Goal: Task Accomplishment & Management: Complete application form

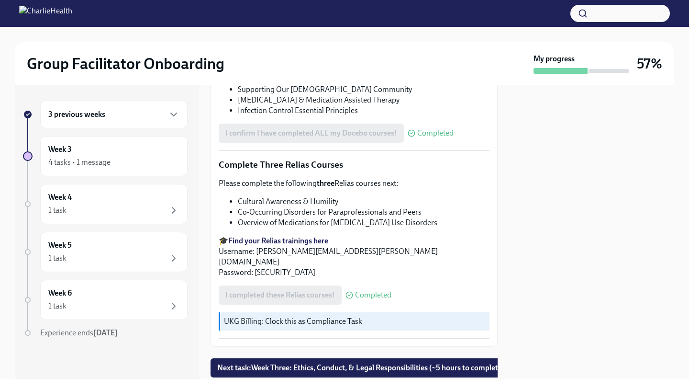
scroll to position [739, 0]
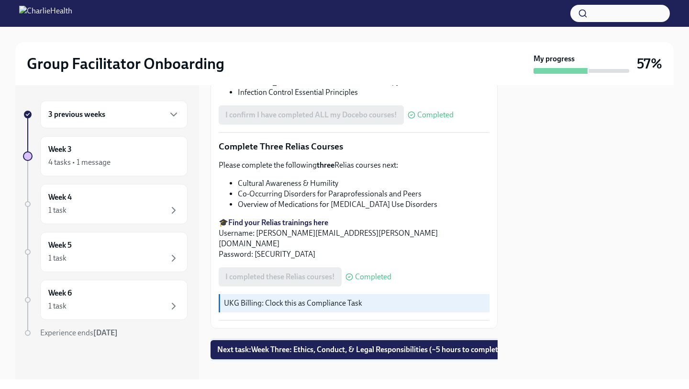
click at [379, 345] on span "Next task : Week Three: Ethics, Conduct, & Legal Responsibilities (~5 hours to …" at bounding box center [361, 350] width 288 height 10
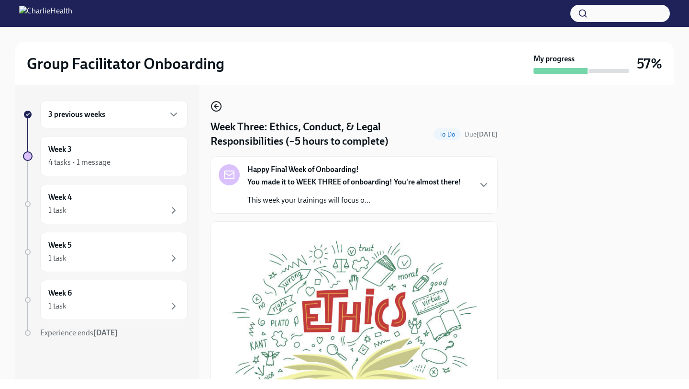
click at [216, 101] on circle "button" at bounding box center [216, 106] width 10 height 10
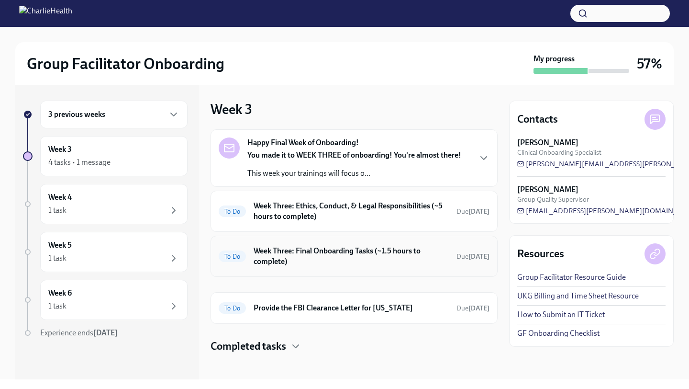
click at [291, 248] on h6 "Week Three: Final Onboarding Tasks (~1.5 hours to complete)" at bounding box center [351, 255] width 195 height 21
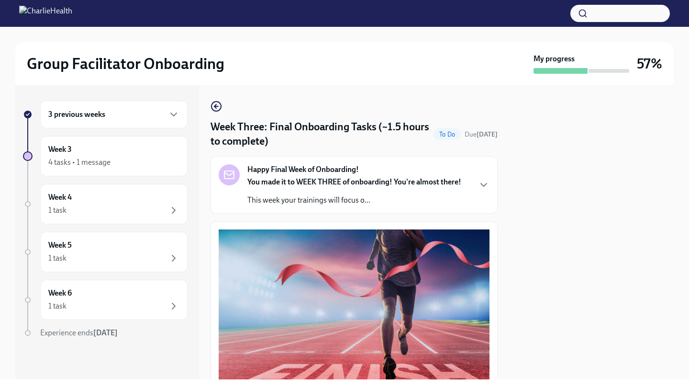
click at [215, 98] on div "Week Three: Final Onboarding Tasks (~1.5 hours to complete) To Do Due [DATE] Ha…" at bounding box center [354, 232] width 287 height 294
click at [217, 108] on icon "button" at bounding box center [216, 105] width 11 height 11
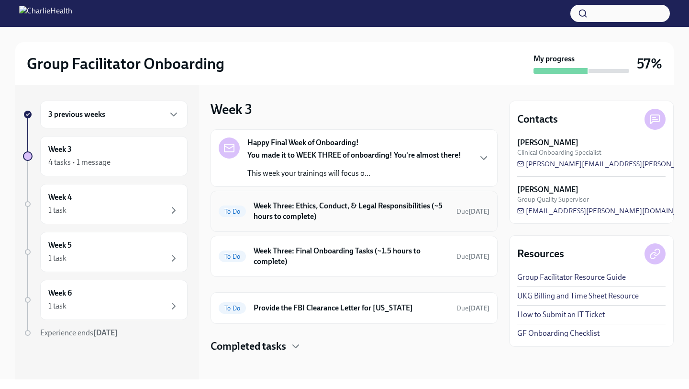
click at [301, 203] on h6 "Week Three: Ethics, Conduct, & Legal Responsibilities (~5 hours to complete)" at bounding box center [351, 210] width 195 height 21
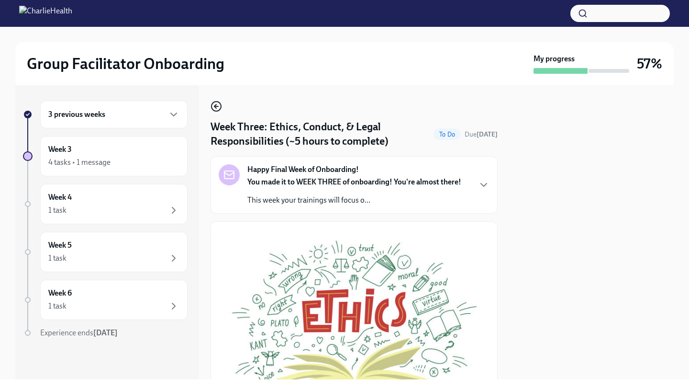
click at [219, 107] on icon "button" at bounding box center [216, 105] width 11 height 11
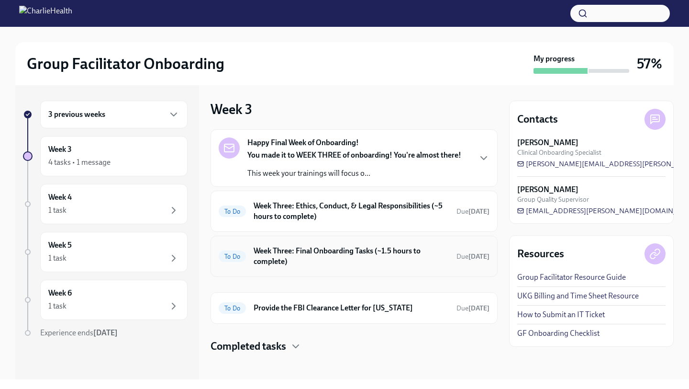
click at [310, 271] on div "To Do Week Three: Final Onboarding Tasks (~1.5 hours to complete) Due [DATE]" at bounding box center [354, 255] width 287 height 41
click at [317, 253] on h6 "Week Three: Final Onboarding Tasks (~1.5 hours to complete)" at bounding box center [351, 255] width 195 height 21
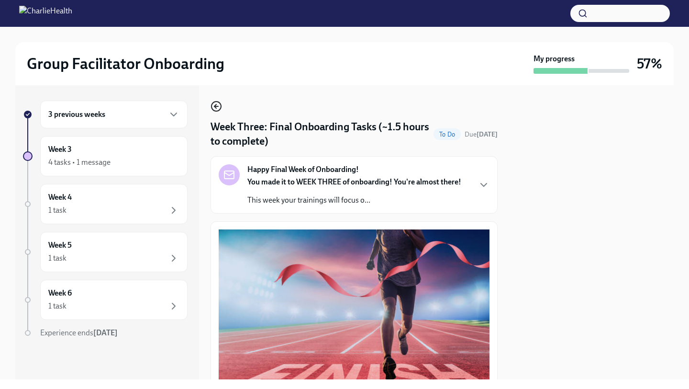
click at [216, 103] on icon "button" at bounding box center [216, 105] width 11 height 11
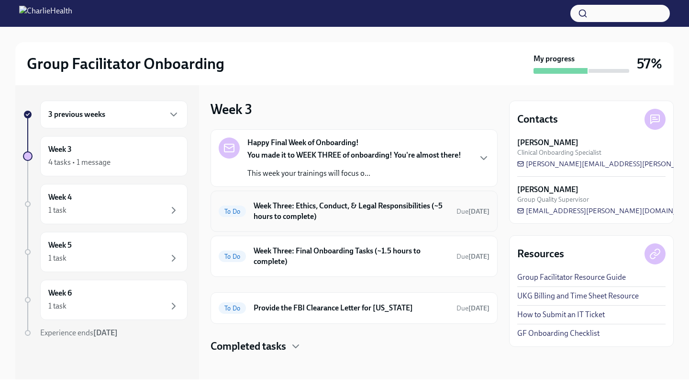
click at [294, 217] on h6 "Week Three: Ethics, Conduct, & Legal Responsibilities (~5 hours to complete)" at bounding box center [351, 210] width 195 height 21
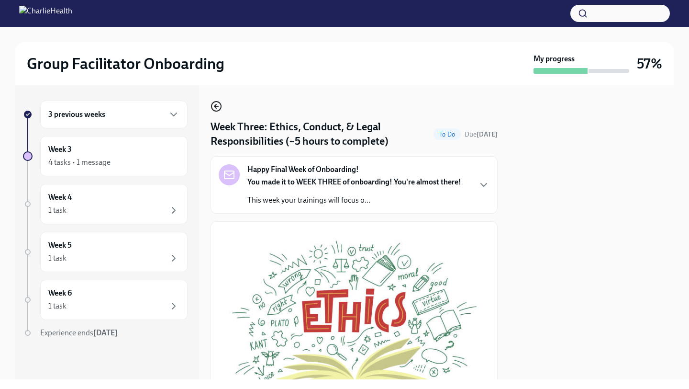
click at [214, 103] on icon "button" at bounding box center [216, 105] width 11 height 11
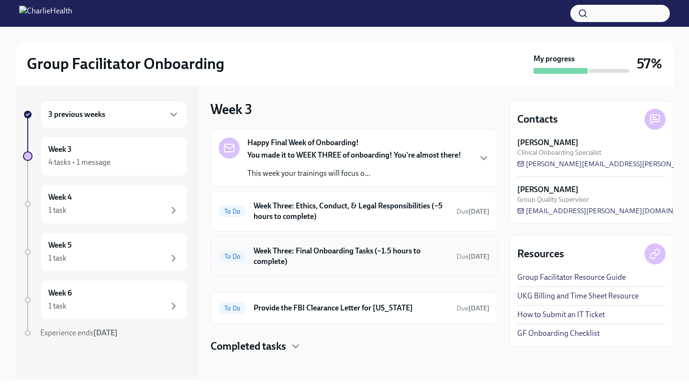
scroll to position [5, 0]
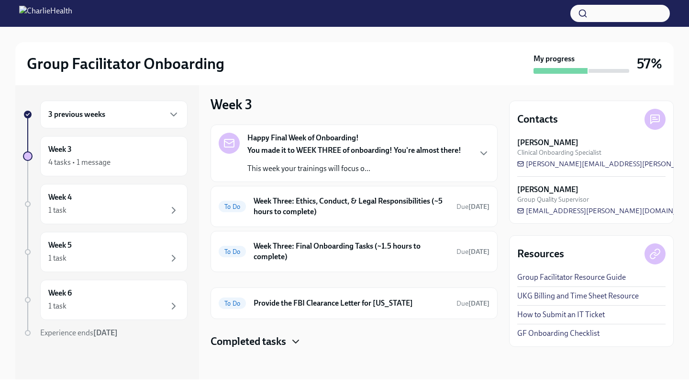
click at [296, 338] on icon "button" at bounding box center [295, 340] width 11 height 11
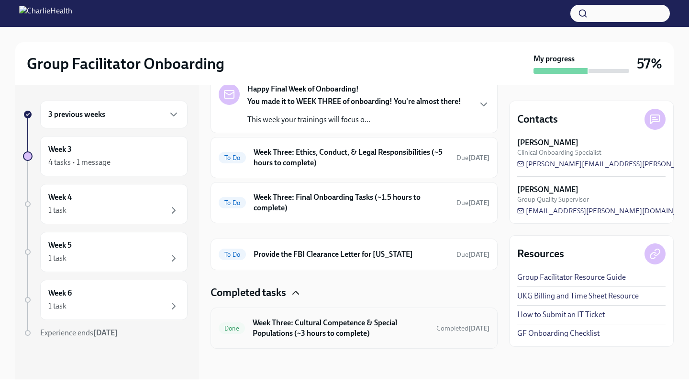
click at [319, 331] on h6 "Week Three: Cultural Competence & Special Populations (~3 hours to complete)" at bounding box center [341, 327] width 176 height 21
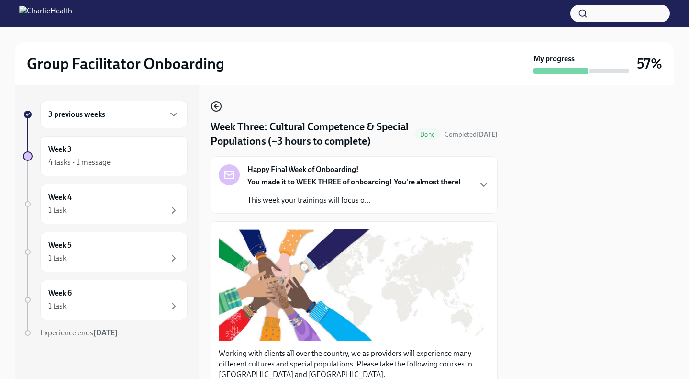
click at [215, 111] on icon "button" at bounding box center [216, 105] width 11 height 11
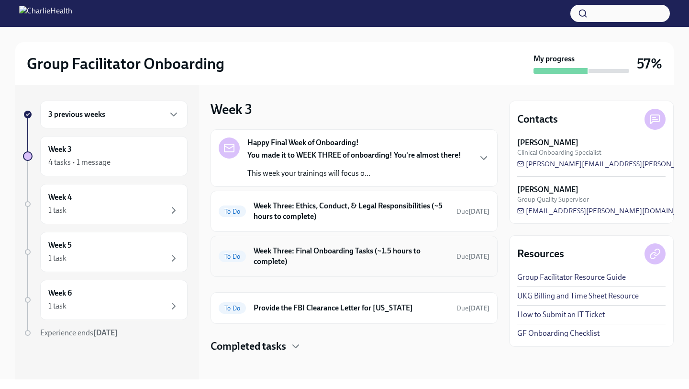
click at [289, 256] on h6 "Week Three: Final Onboarding Tasks (~1.5 hours to complete)" at bounding box center [351, 255] width 195 height 21
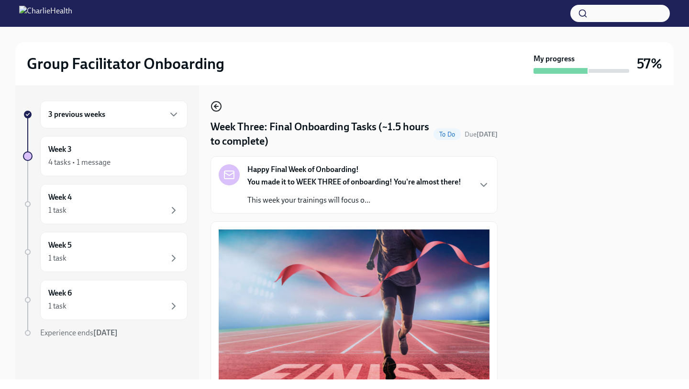
click at [219, 102] on circle "button" at bounding box center [216, 106] width 10 height 10
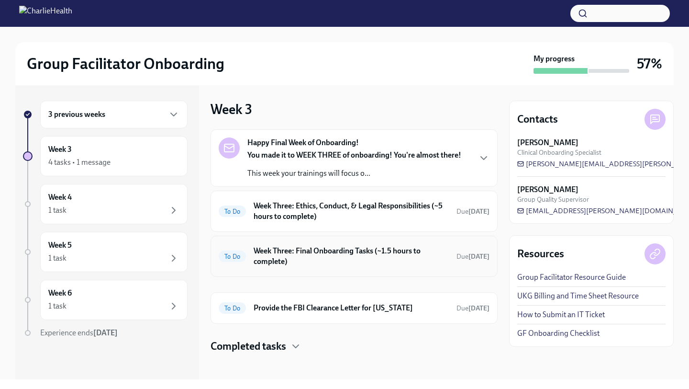
click at [395, 240] on div "To Do Week Three: Final Onboarding Tasks (~1.5 hours to complete) Due [DATE]" at bounding box center [354, 255] width 287 height 41
click at [393, 264] on h6 "Week Three: Final Onboarding Tasks (~1.5 hours to complete)" at bounding box center [351, 255] width 195 height 21
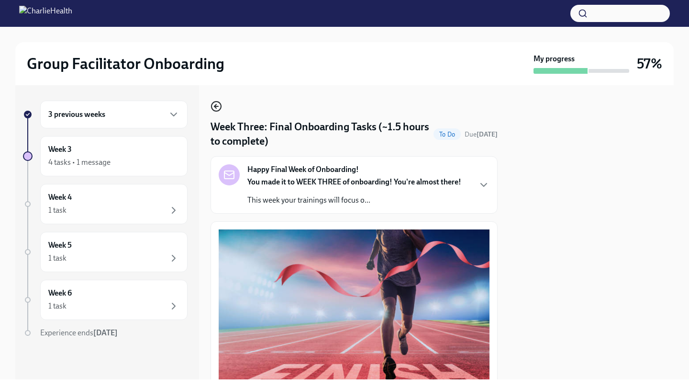
click at [216, 108] on icon "button" at bounding box center [215, 106] width 2 height 4
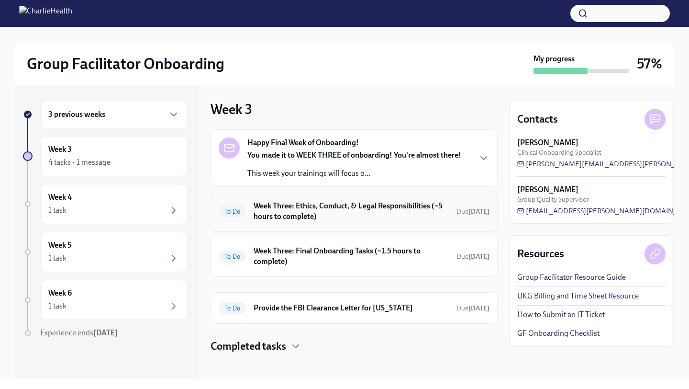
click at [314, 215] on h6 "Week Three: Ethics, Conduct, & Legal Responsibilities (~5 hours to complete)" at bounding box center [351, 210] width 195 height 21
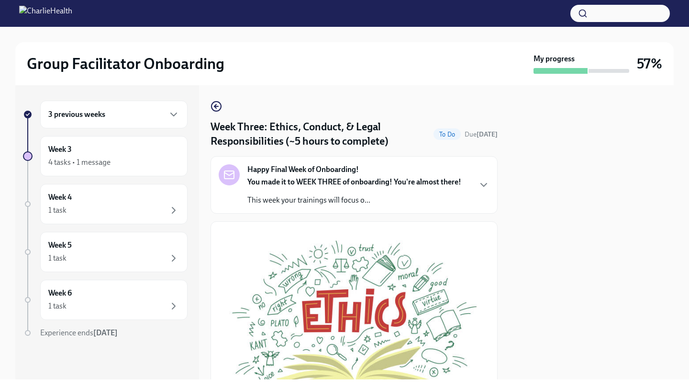
scroll to position [289, 0]
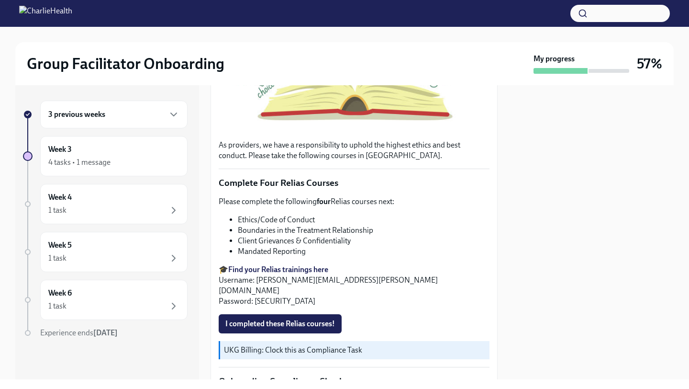
click at [286, 272] on strong "Find your Relias trainings here" at bounding box center [278, 269] width 100 height 9
drag, startPoint x: 314, startPoint y: 217, endPoint x: 239, endPoint y: 219, distance: 75.6
click at [239, 219] on li "Ethics/Code of Conduct" at bounding box center [364, 219] width 252 height 11
copy li "Ethics/Code of Conduct"
drag, startPoint x: 376, startPoint y: 233, endPoint x: 239, endPoint y: 232, distance: 137.3
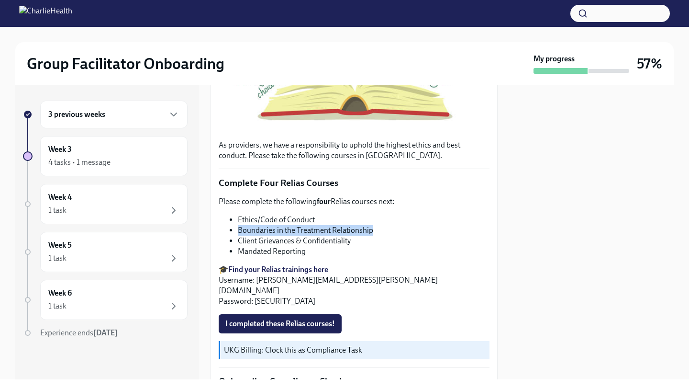
click at [239, 231] on li "Boundaries in the Treatment Relationship" at bounding box center [364, 230] width 252 height 11
copy li "Boundaries in the Treatment Relationship"
drag, startPoint x: 348, startPoint y: 245, endPoint x: 238, endPoint y: 241, distance: 110.6
click at [238, 241] on li "Client Grievances & Confidentiality" at bounding box center [364, 240] width 252 height 11
copy li "Client Grievances & Confidentialit"
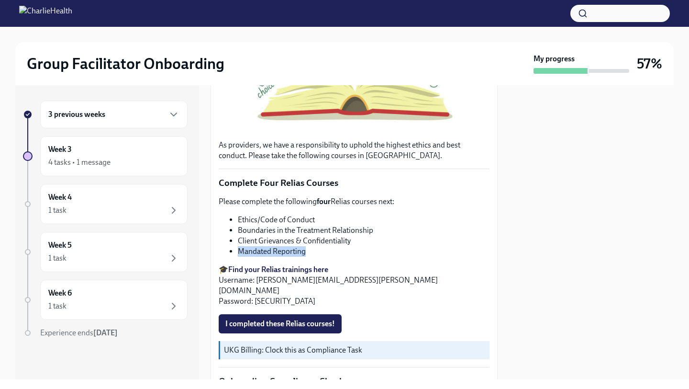
drag, startPoint x: 310, startPoint y: 253, endPoint x: 240, endPoint y: 255, distance: 69.4
click at [240, 255] on li "Mandated Reporting" at bounding box center [364, 251] width 252 height 11
copy li "Mandated Reporting"
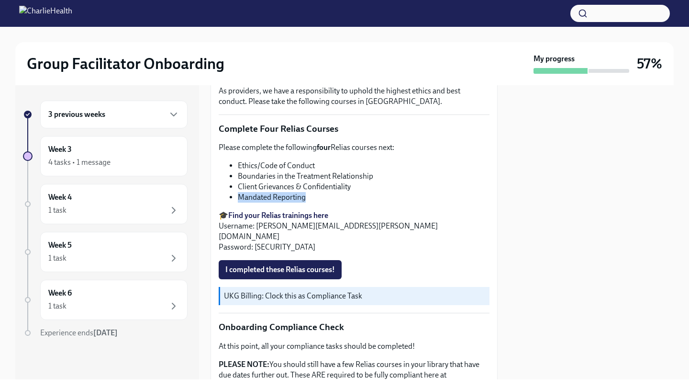
scroll to position [345, 0]
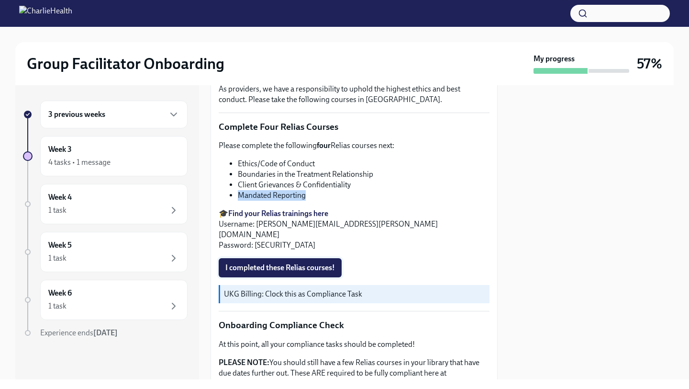
click at [325, 263] on span "I completed these Relias courses!" at bounding box center [280, 268] width 110 height 10
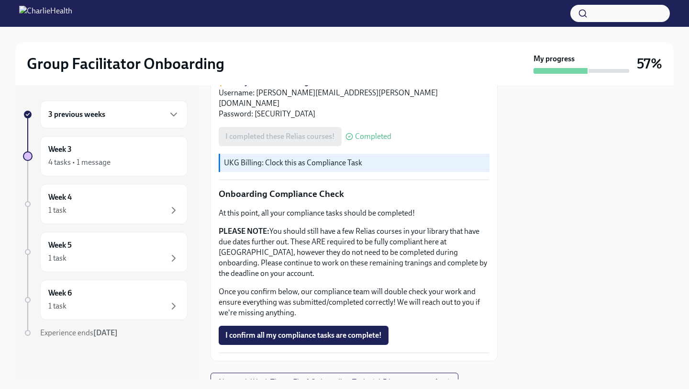
scroll to position [490, 0]
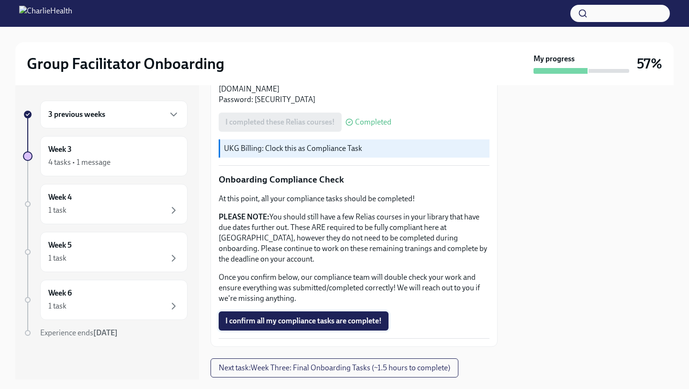
click at [353, 316] on span "I confirm all my compliance tasks are complete!" at bounding box center [303, 321] width 156 height 10
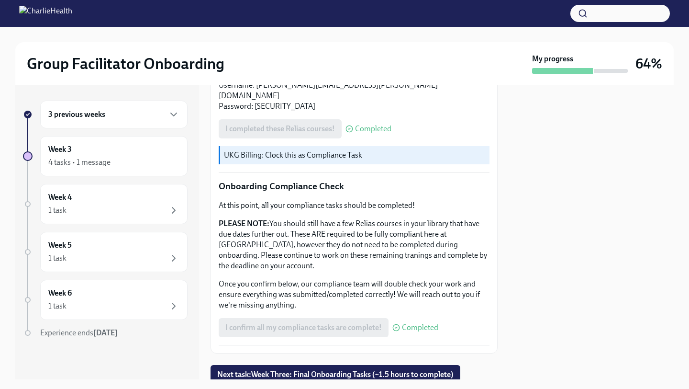
scroll to position [509, 0]
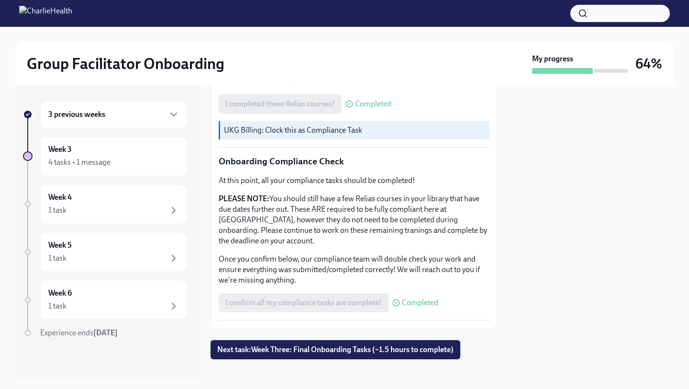
click at [357, 345] on span "Next task : Week Three: Final Onboarding Tasks (~1.5 hours to complete)" at bounding box center [335, 350] width 236 height 10
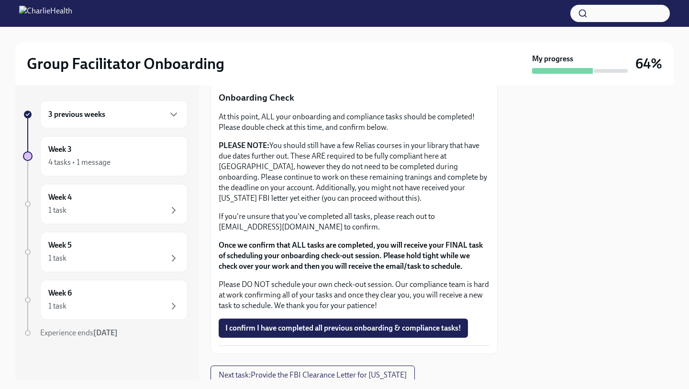
scroll to position [776, 0]
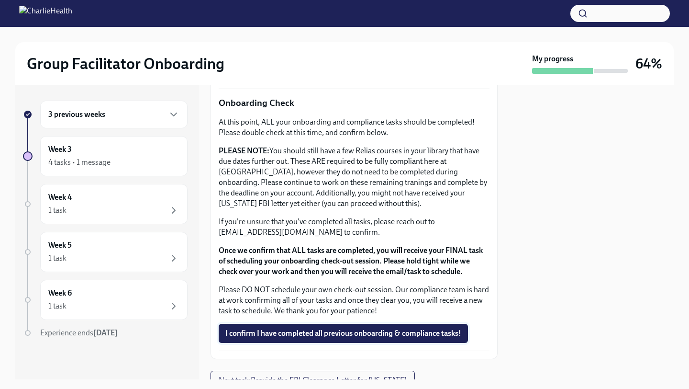
click at [403, 331] on span "I confirm I have completed all previous onboarding & compliance tasks!" at bounding box center [343, 333] width 236 height 10
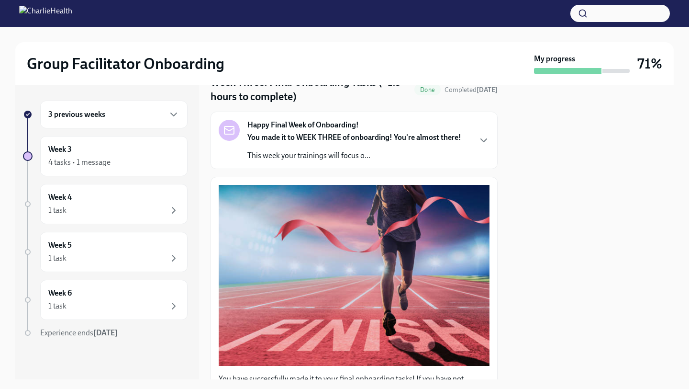
scroll to position [0, 0]
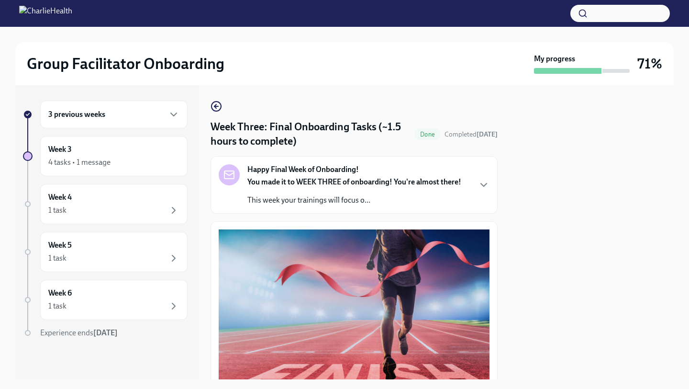
click at [477, 188] on div "Happy Final Week of Onboarding! You made it to WEEK THREE of onboarding! You're…" at bounding box center [354, 184] width 271 height 41
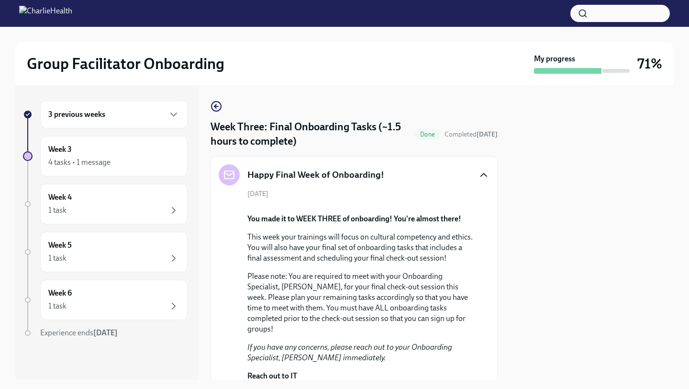
click at [481, 176] on icon "button" at bounding box center [484, 174] width 6 height 3
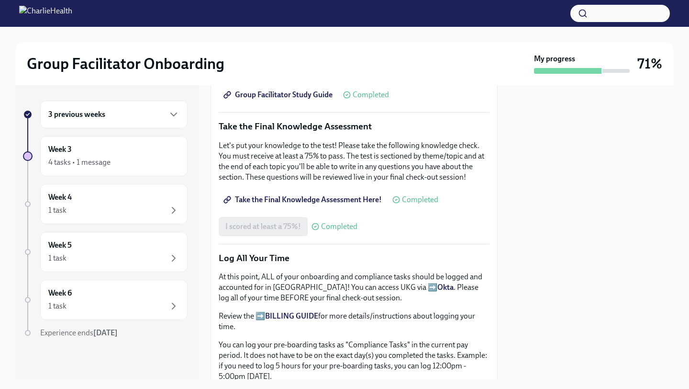
scroll to position [828, 0]
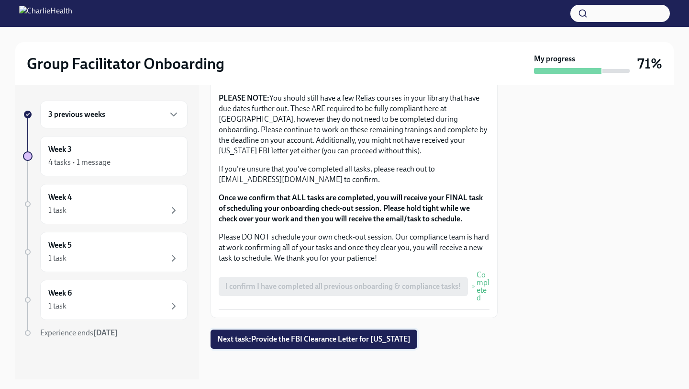
click at [392, 345] on button "Next task : Provide the FBI Clearance Letter for [US_STATE]" at bounding box center [314, 338] width 207 height 19
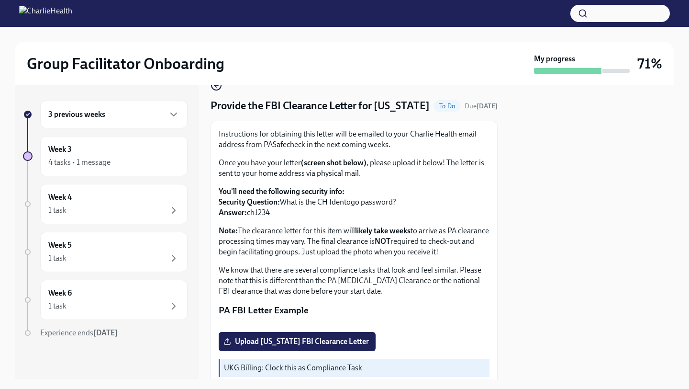
scroll to position [22, 0]
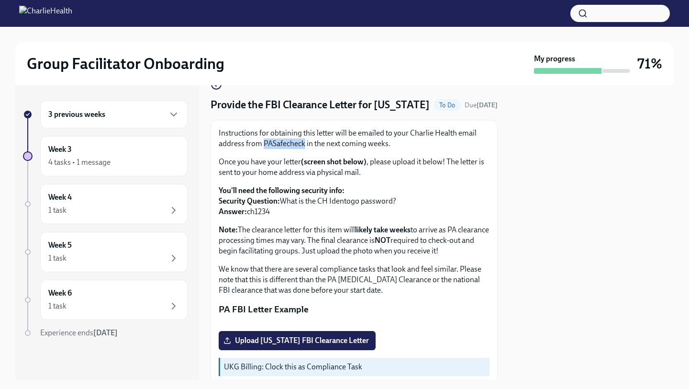
drag, startPoint x: 304, startPoint y: 158, endPoint x: 264, endPoint y: 160, distance: 40.2
click at [264, 149] on p "Instructions for obtaining this letter will be emailed to your Charlie Health e…" at bounding box center [354, 138] width 271 height 21
copy p "PASafecheck"
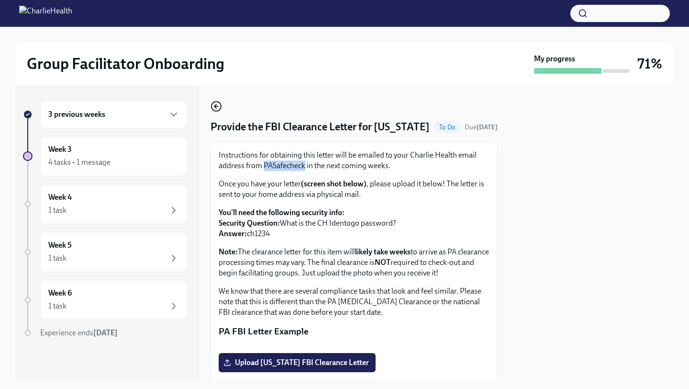
click at [213, 106] on icon "button" at bounding box center [216, 105] width 11 height 11
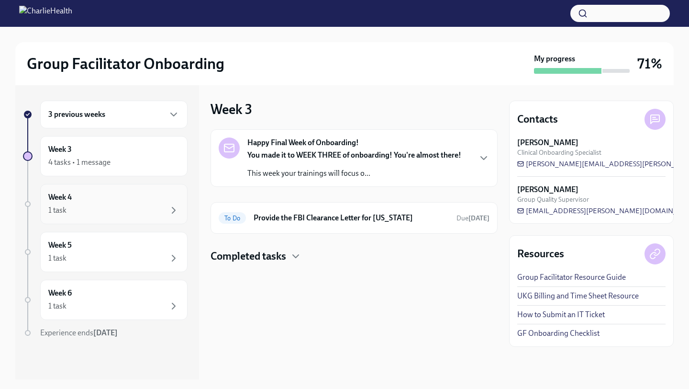
click at [161, 200] on div "Week 4 1 task" at bounding box center [113, 204] width 131 height 24
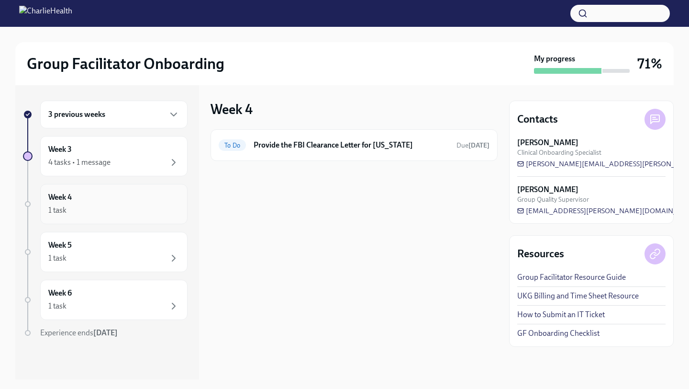
click at [160, 218] on div "Week 4 1 task" at bounding box center [113, 204] width 147 height 40
click at [163, 244] on div "Week 5 1 task" at bounding box center [113, 252] width 131 height 24
click at [155, 298] on div "Week 6 1 task" at bounding box center [113, 300] width 131 height 24
click at [146, 175] on div "Week 3 4 tasks • 1 message" at bounding box center [113, 156] width 147 height 40
